Goal: Task Accomplishment & Management: Manage account settings

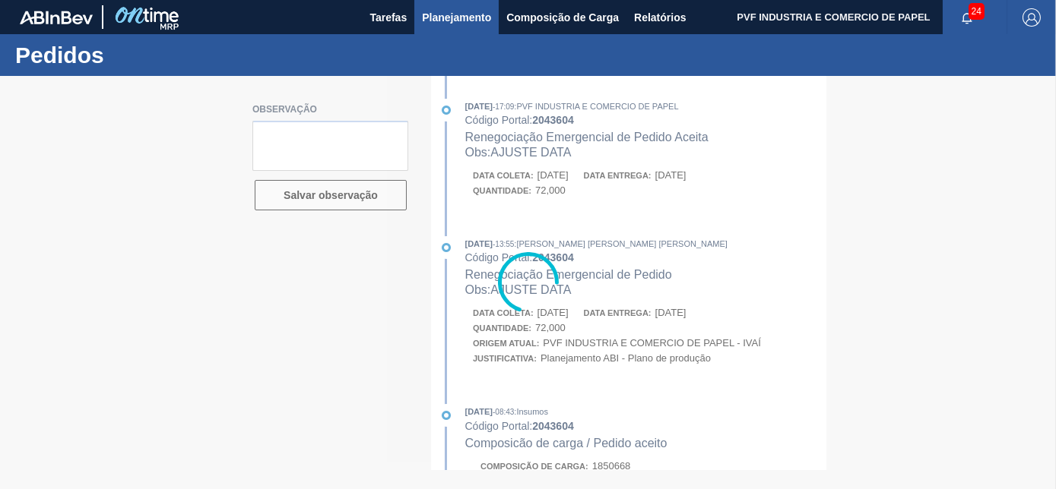
click at [442, 16] on span "Planejamento" at bounding box center [456, 17] width 69 height 18
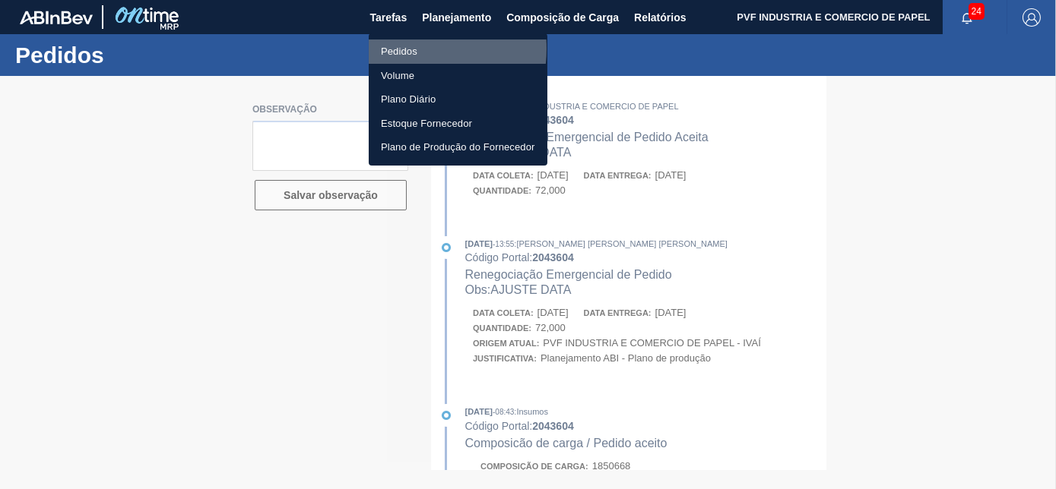
click at [403, 49] on li "Pedidos" at bounding box center [458, 52] width 179 height 24
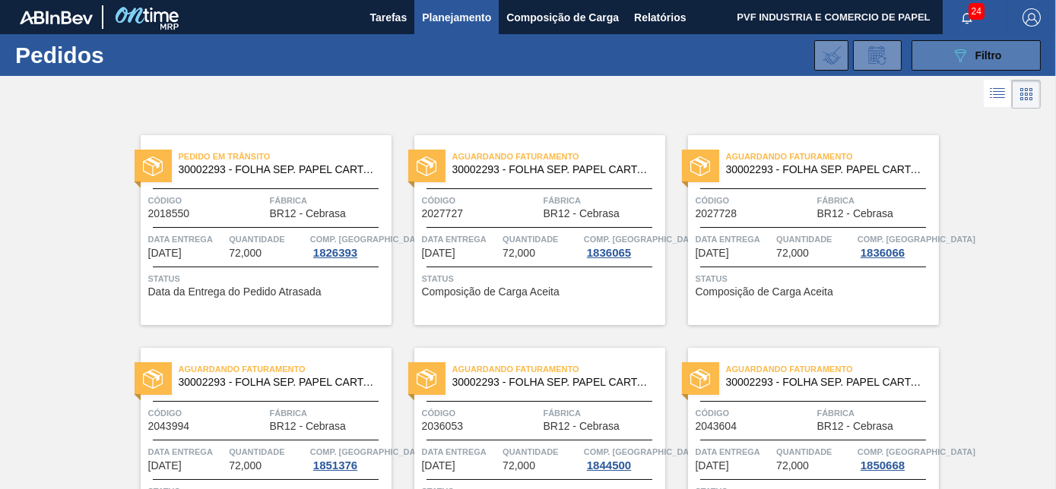
click at [975, 57] on span "Filtro" at bounding box center [988, 55] width 27 height 12
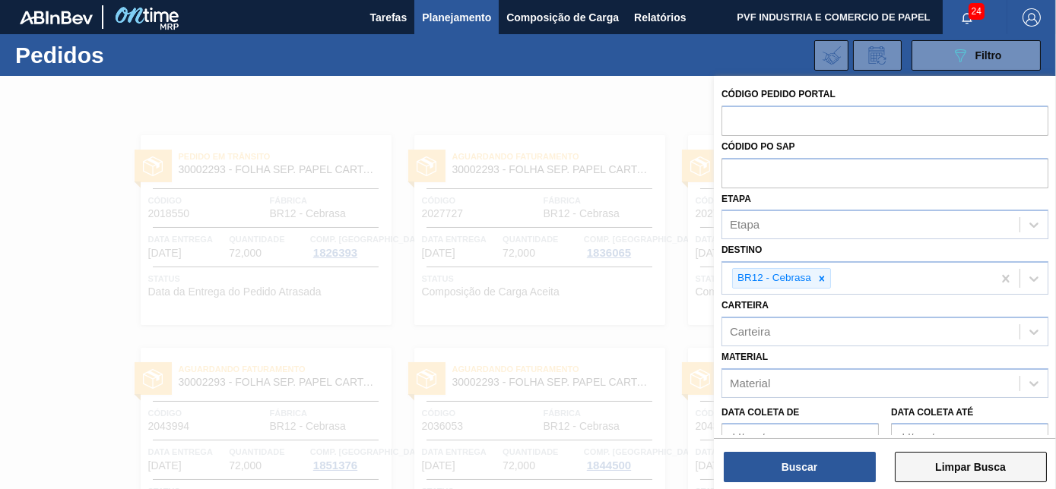
click at [952, 470] on button "Limpar Busca" at bounding box center [971, 467] width 152 height 30
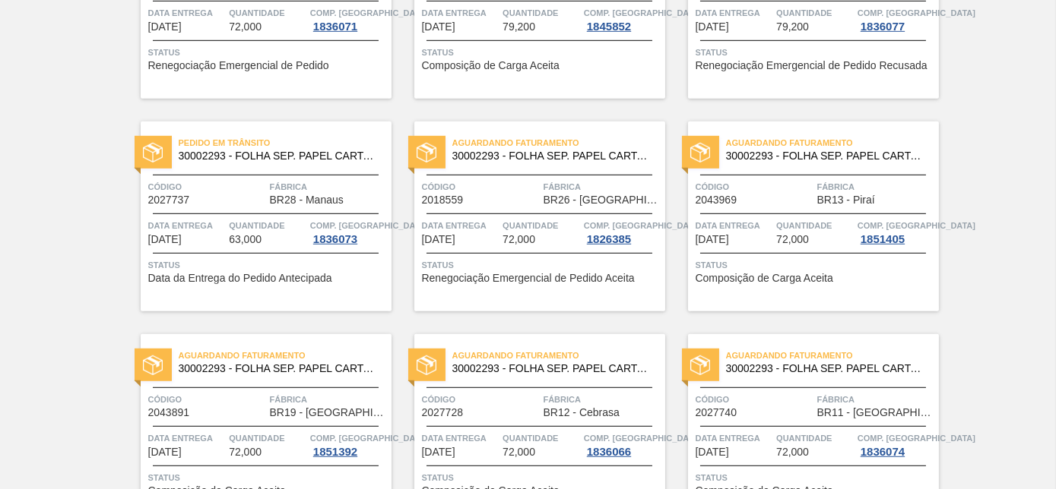
scroll to position [1934, 0]
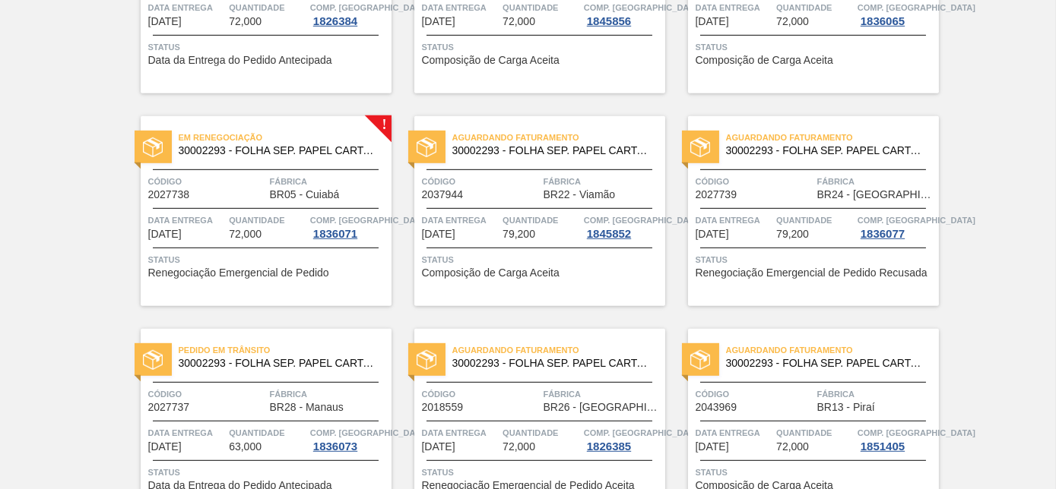
click at [256, 147] on span "30002293 - FOLHA SEP. PAPEL CARTAO 1200x1000M 350g" at bounding box center [279, 150] width 201 height 11
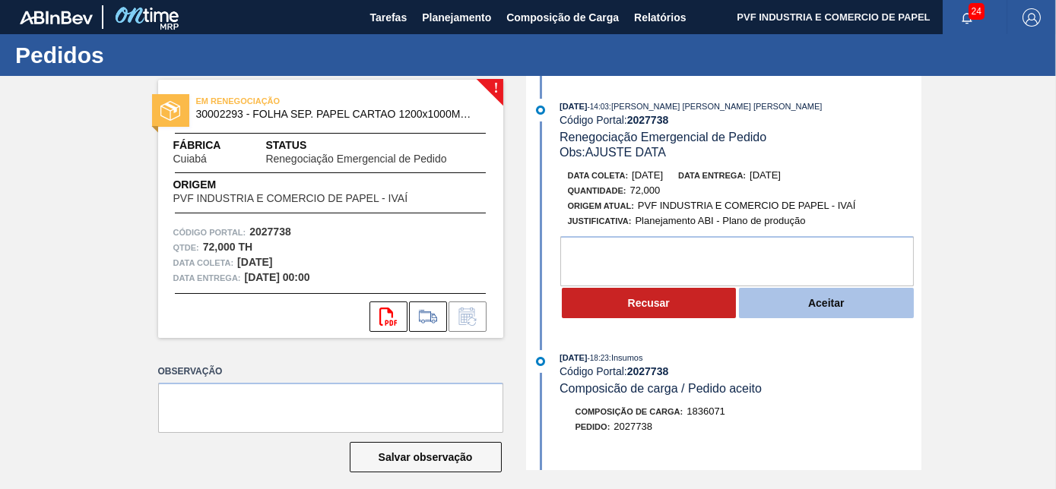
click at [829, 303] on button "Aceitar" at bounding box center [826, 303] width 175 height 30
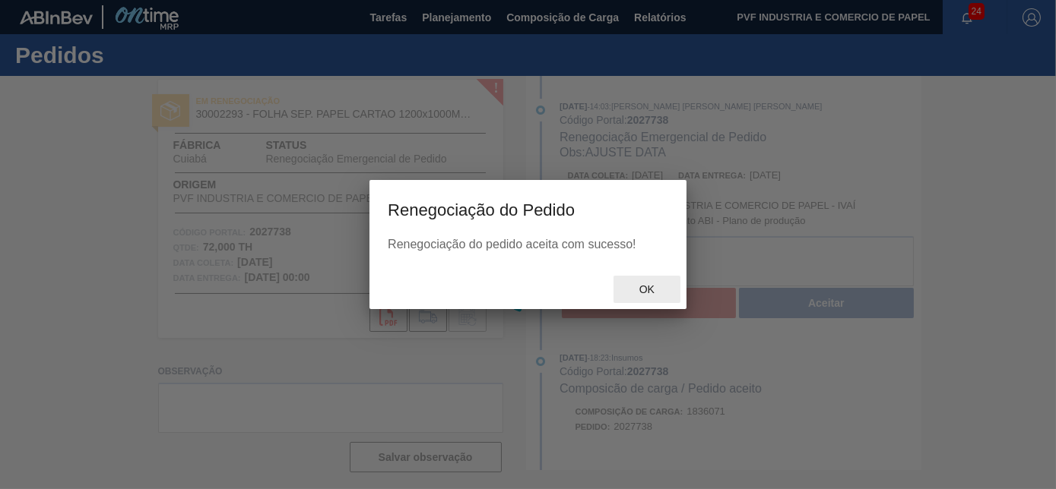
click at [654, 293] on span "Ok" at bounding box center [647, 289] width 40 height 12
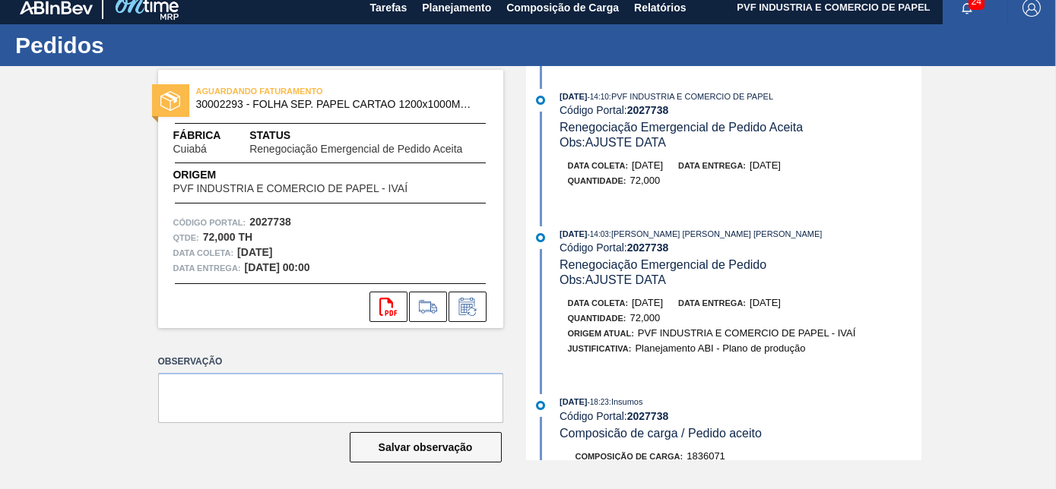
scroll to position [12, 0]
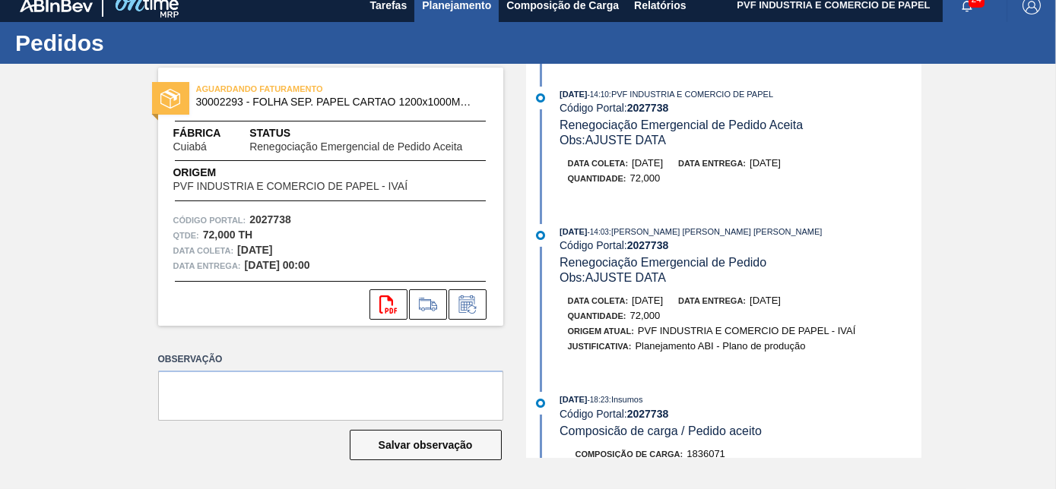
click at [458, 9] on span "Planejamento" at bounding box center [456, 5] width 69 height 18
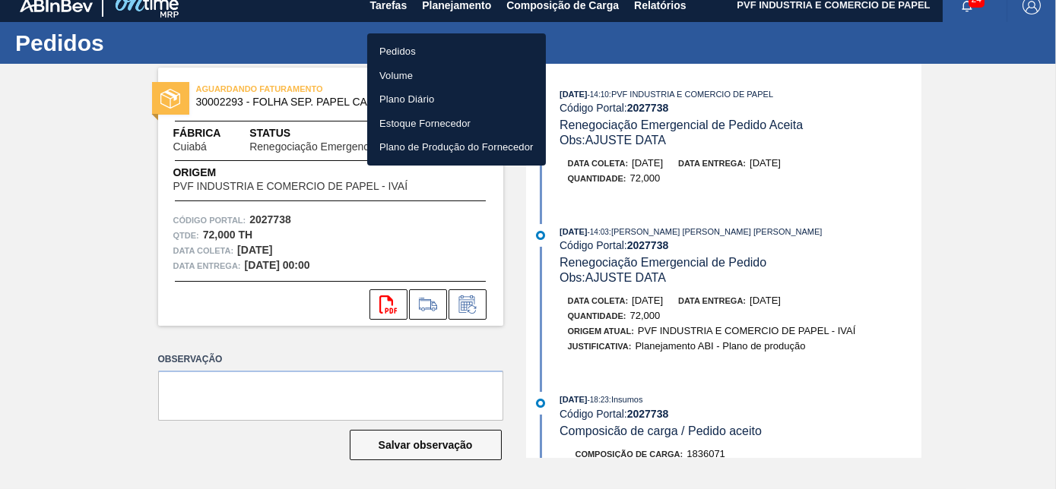
click at [397, 44] on li "Pedidos" at bounding box center [456, 52] width 179 height 24
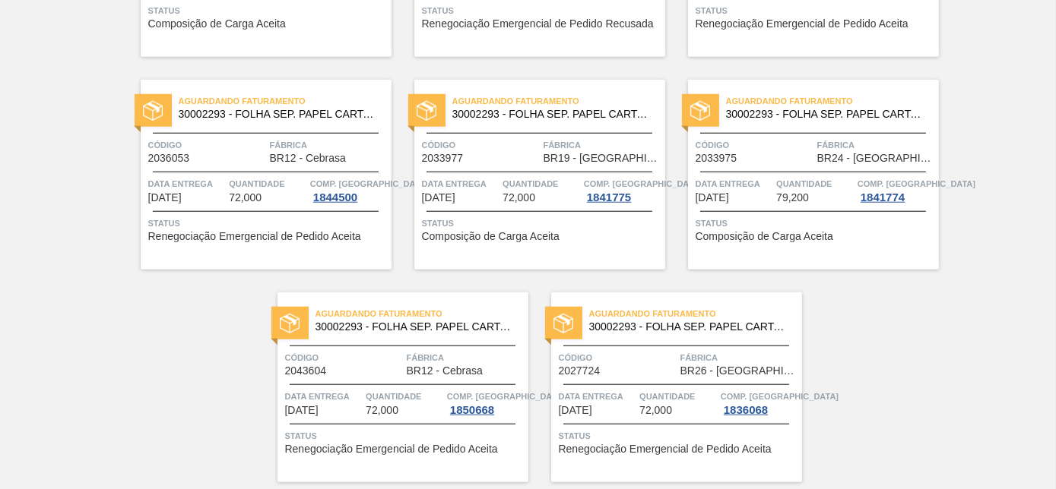
scroll to position [3297, 0]
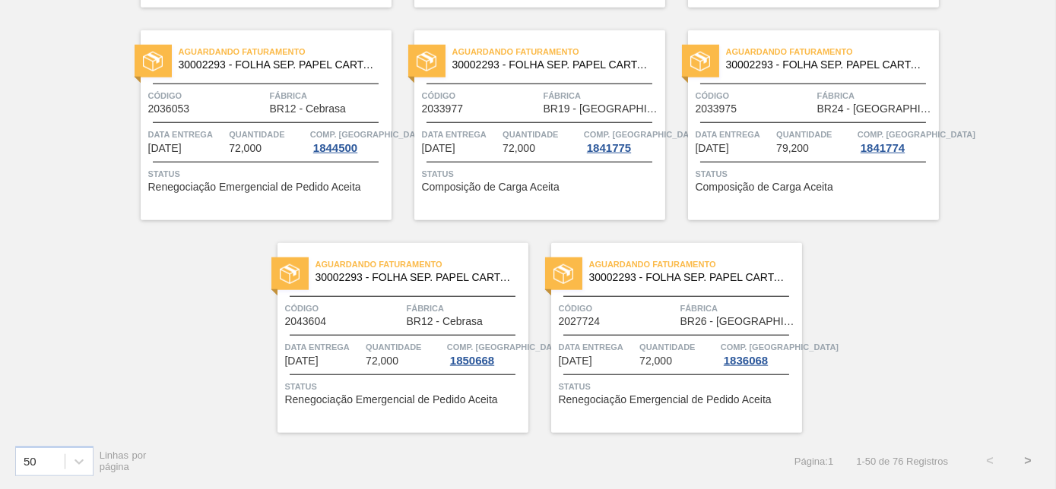
click at [1031, 462] on button ">" at bounding box center [1028, 461] width 38 height 38
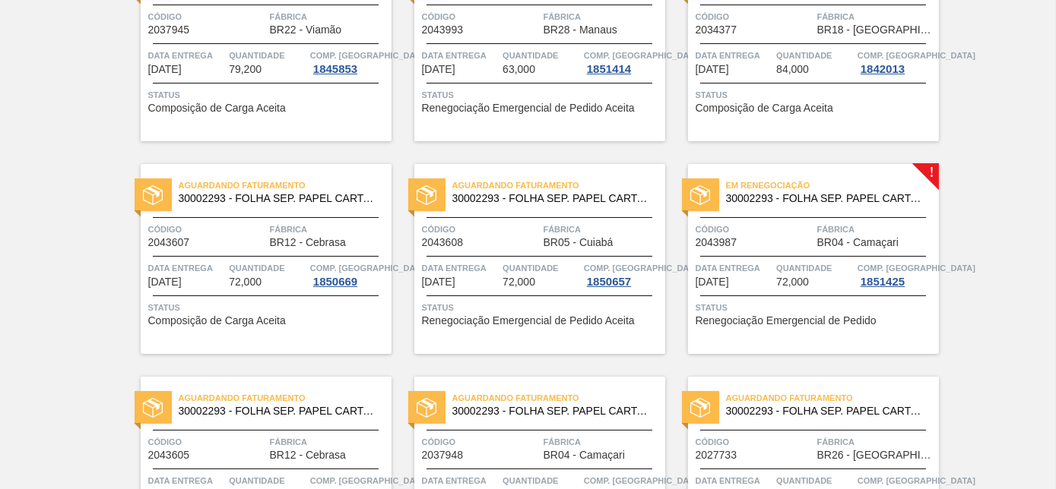
scroll to position [760, 0]
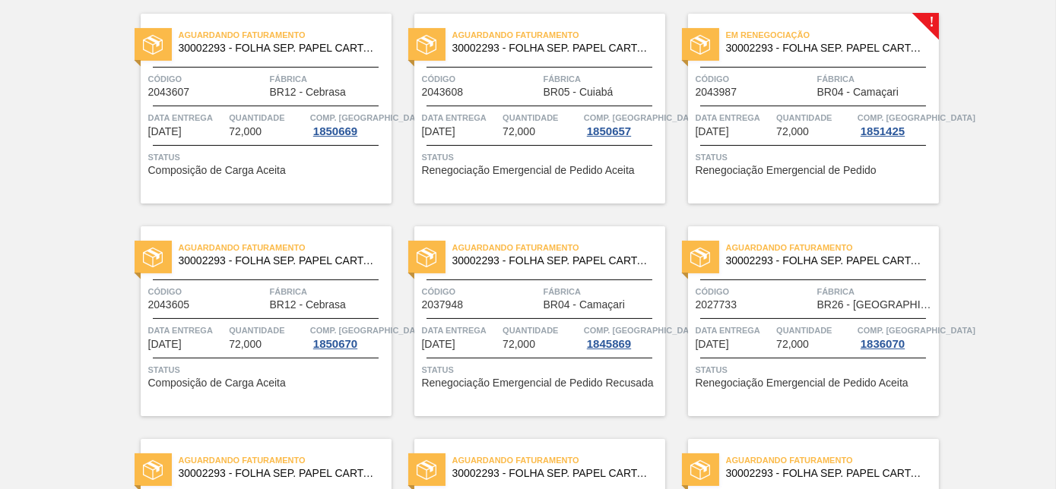
click at [800, 83] on span "Código" at bounding box center [754, 78] width 118 height 15
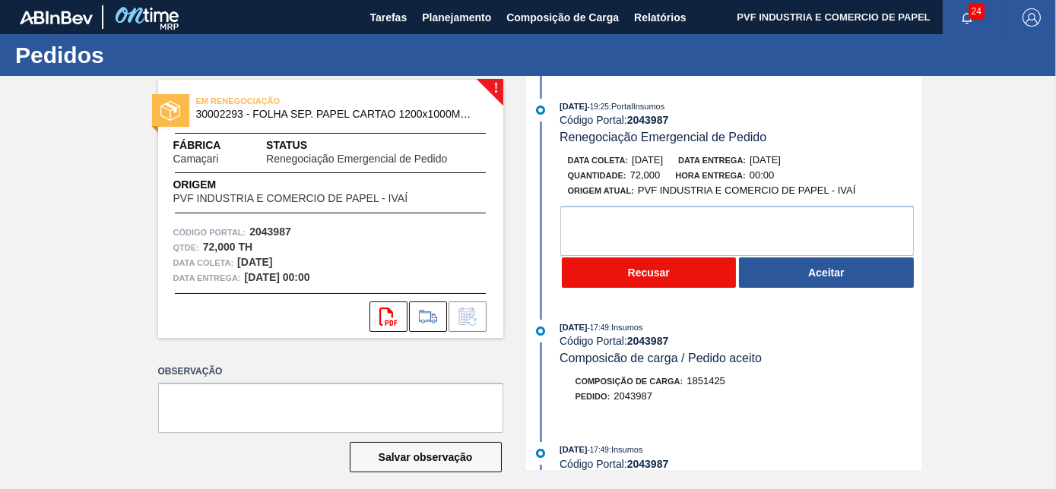
click at [668, 283] on button "Recusar" at bounding box center [649, 273] width 175 height 30
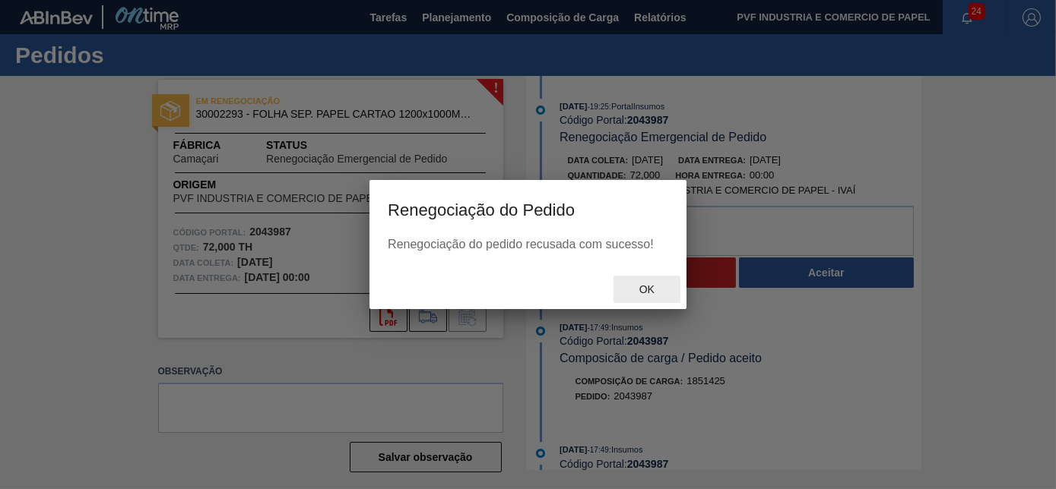
click at [648, 289] on span "Ok" at bounding box center [647, 289] width 40 height 12
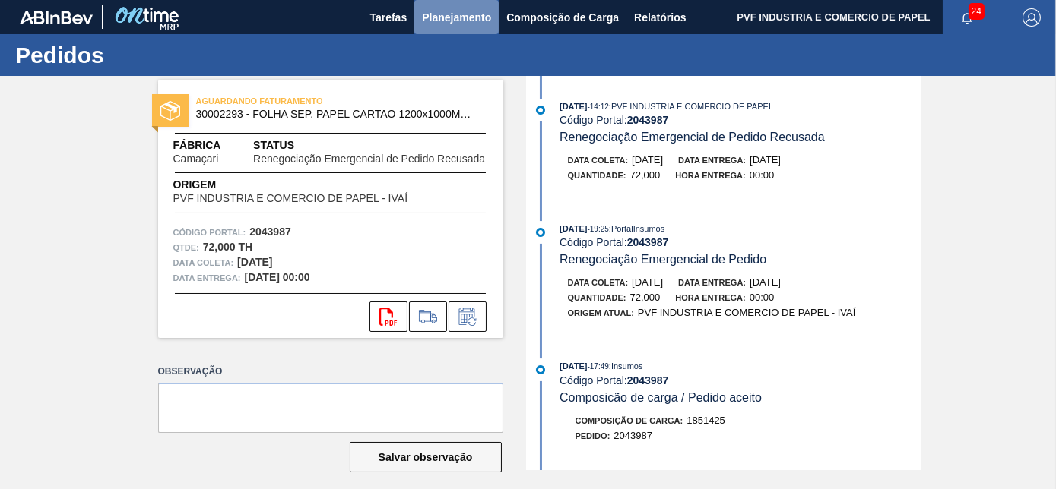
click at [445, 11] on span "Planejamento" at bounding box center [456, 17] width 69 height 18
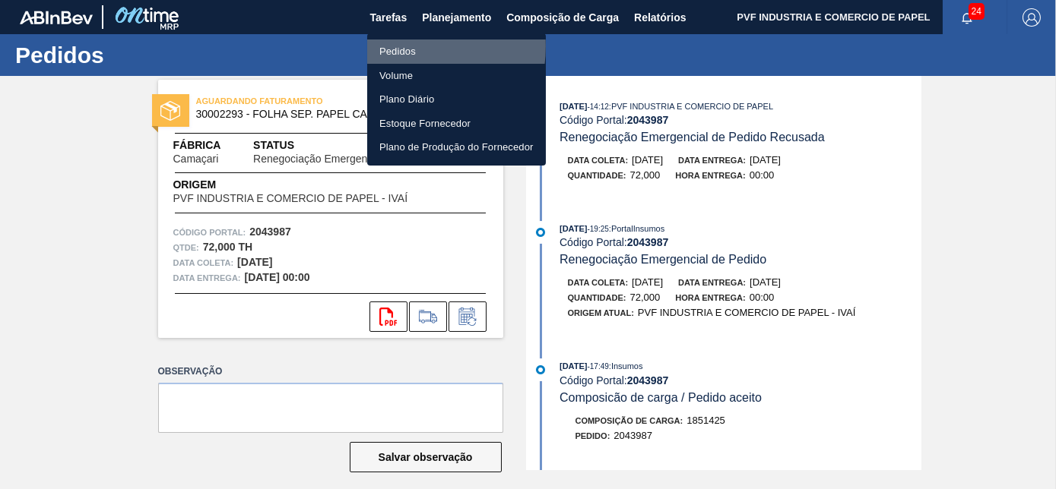
click at [405, 46] on li "Pedidos" at bounding box center [456, 52] width 179 height 24
